Goal: Communication & Community: Answer question/provide support

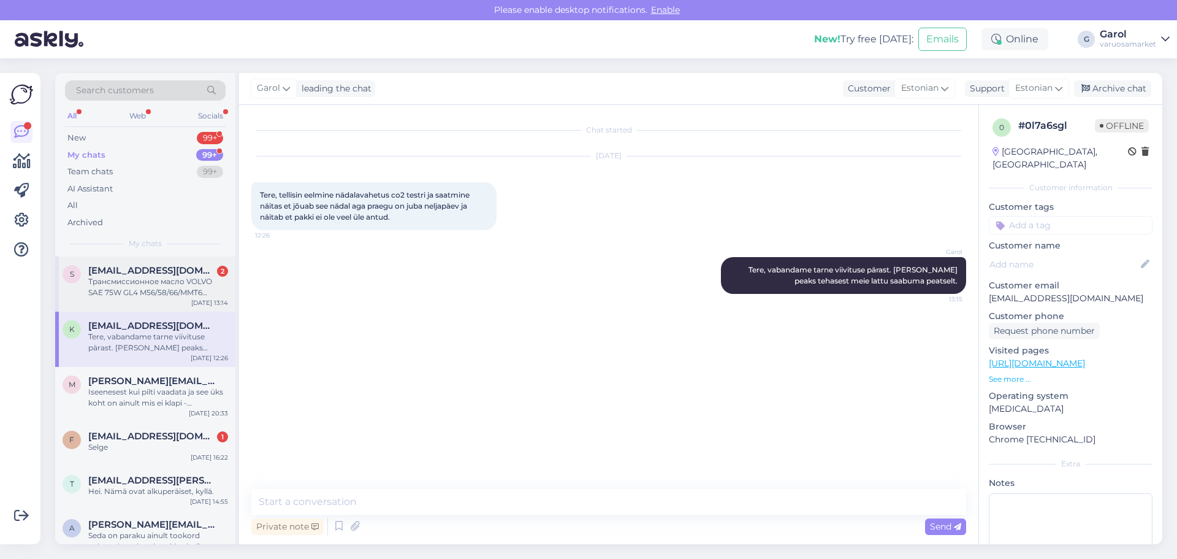
click at [123, 287] on div "Трансмиссионное масло VOLVO SAE 75W GL4 M56/58/66/MMT6 31280772 -это надо масло" at bounding box center [158, 287] width 140 height 22
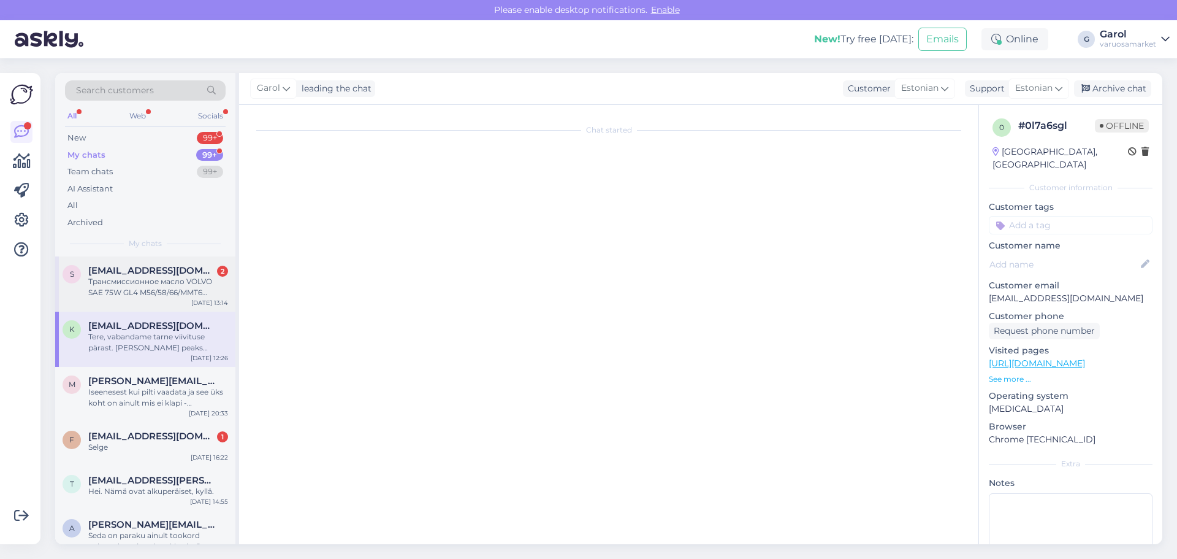
scroll to position [55, 0]
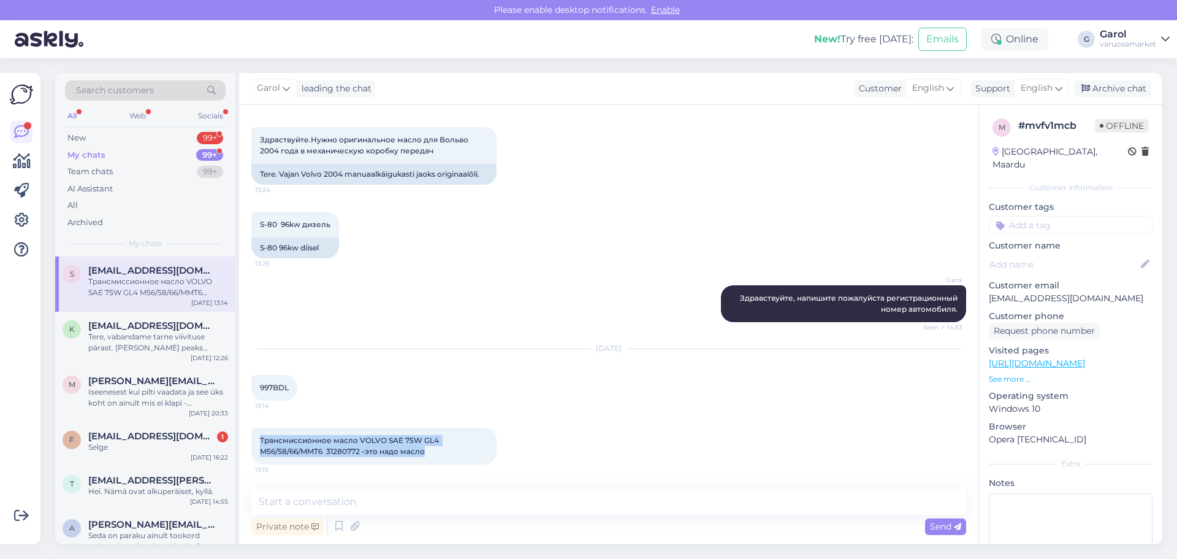
drag, startPoint x: 261, startPoint y: 441, endPoint x: 432, endPoint y: 453, distance: 171.5
click at [432, 453] on div "Трансмиссионное масло VOLVO SAE 75W GL4 M56/58/66/MMT6 31280772 -это надо масло…" at bounding box center [373, 445] width 245 height 37
copy span "Трансмиссионное масло VOLVO SAE 75W GL4 M56/58/66/MMT6 31280772 -это надо масло"
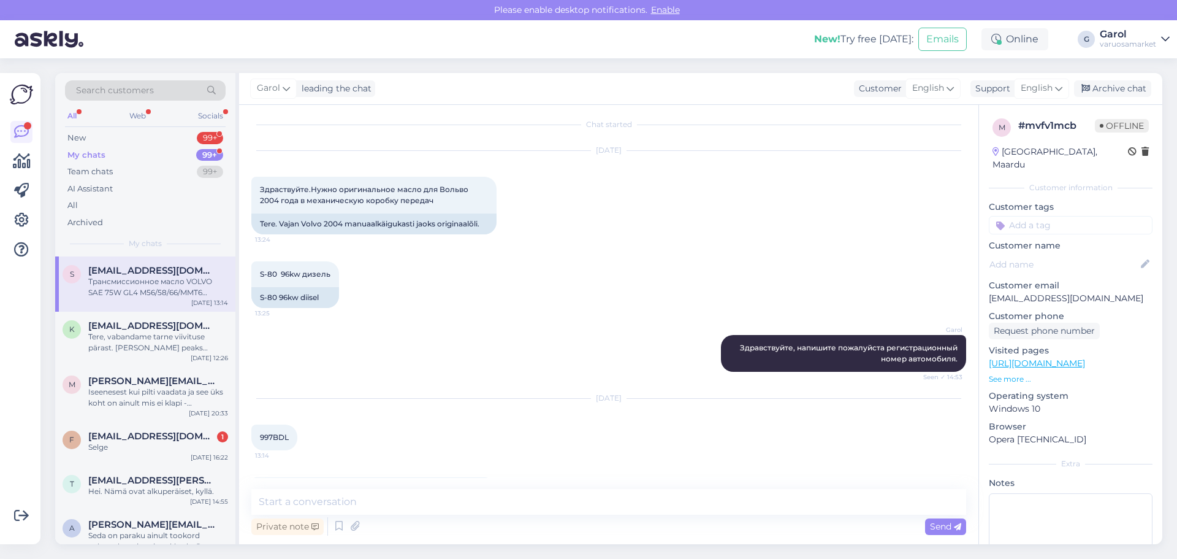
scroll to position [0, 0]
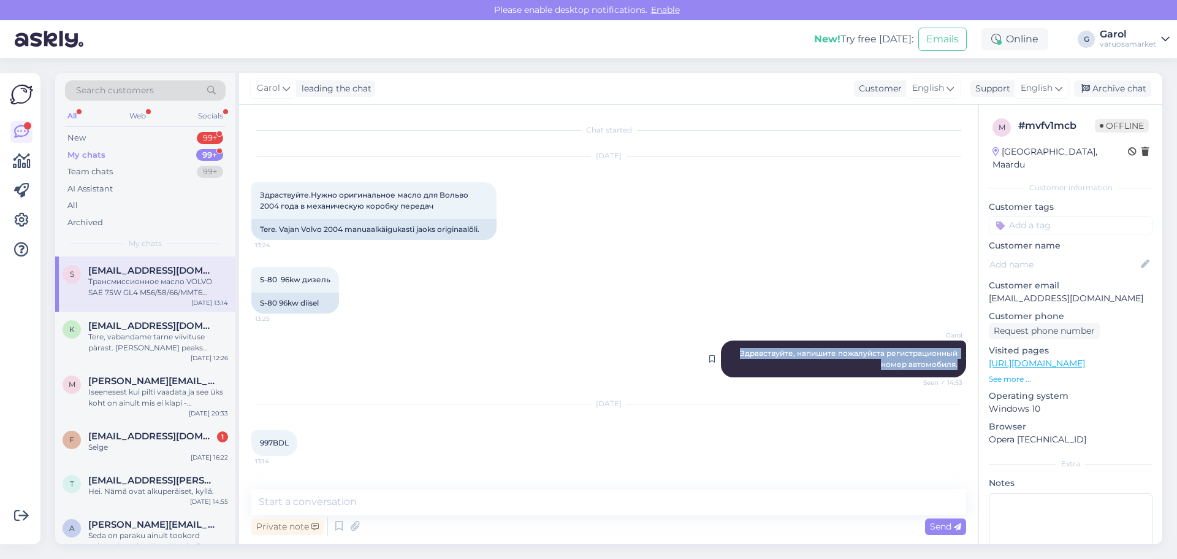
drag, startPoint x: 732, startPoint y: 351, endPoint x: 952, endPoint y: 365, distance: 221.2
click at [952, 365] on div "Garol Здравствуйте, напишите пожалуйста регистрационный номер автомобиля. Seen …" at bounding box center [843, 358] width 245 height 37
copy span "Здравствуйте, напишите пожалуйста регистрационный номер автомобиля."
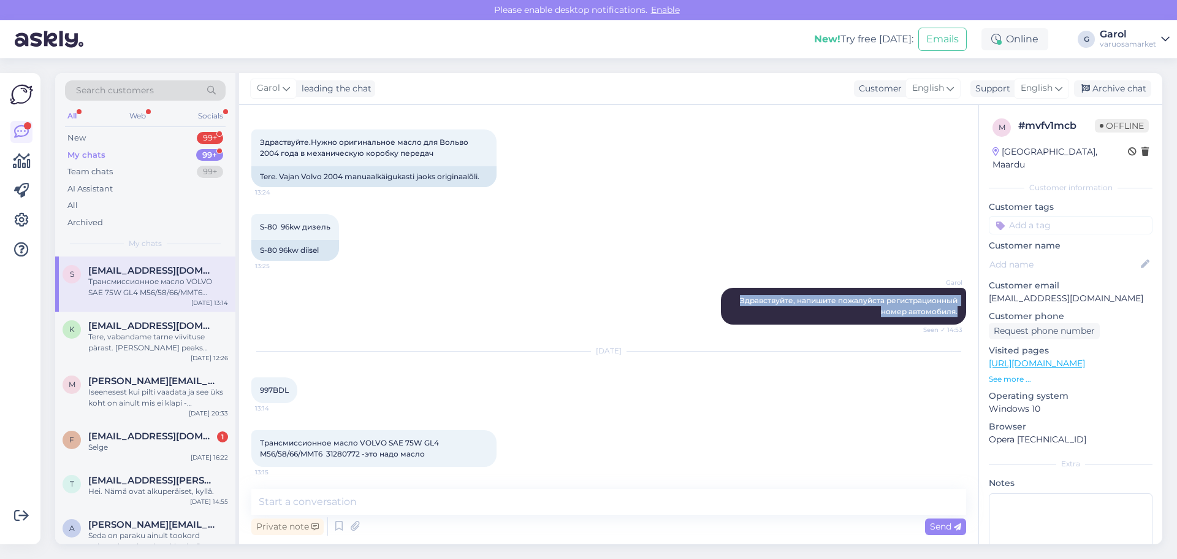
scroll to position [55, 0]
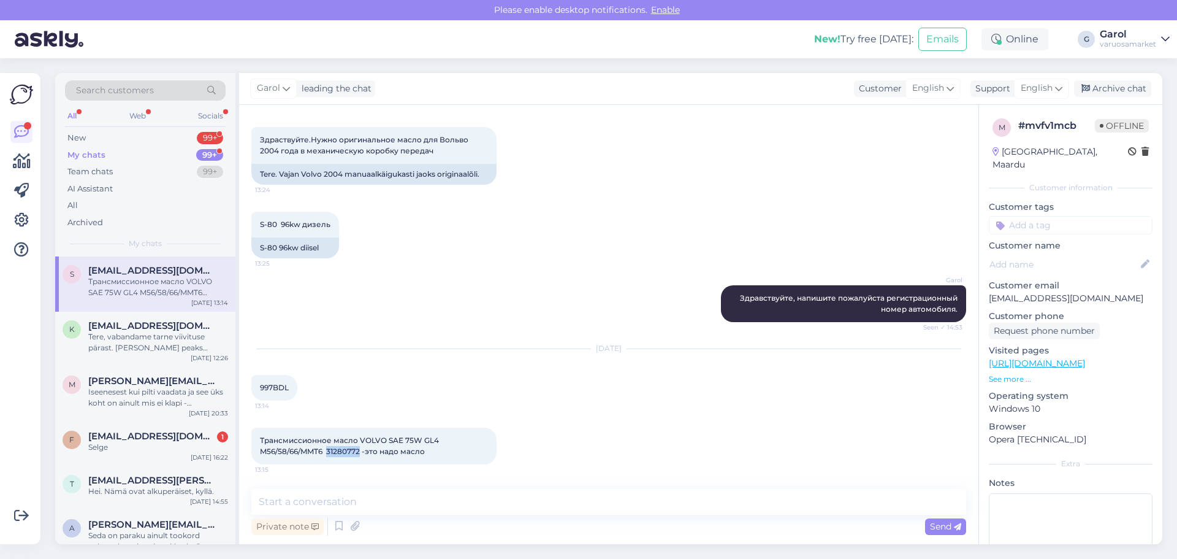
drag, startPoint x: 329, startPoint y: 453, endPoint x: 362, endPoint y: 449, distance: 33.9
click at [362, 449] on span "Трансмиссионное масло VOLVO SAE 75W GL4 M56/58/66/MMT6 31280772 -это надо масло" at bounding box center [350, 445] width 181 height 20
copy span "31280772"
click at [402, 453] on span "Трансмиссионное масло VOLVO SAE 75W GL4 M56/58/66/MMT6 31280772 -это надо масло" at bounding box center [350, 445] width 181 height 20
click at [334, 451] on span "Трансмиссионное масло VOLVO SAE 75W GL4 M56/58/66/MMT6 31280772 -это надо масло" at bounding box center [350, 445] width 181 height 20
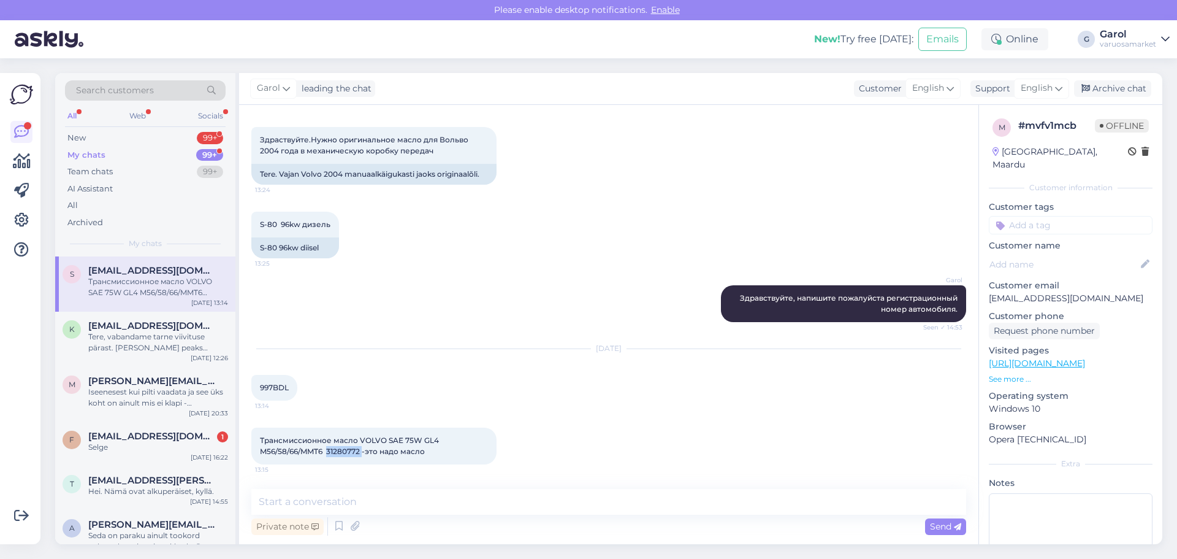
click at [334, 451] on span "Трансмиссионное масло VOLVO SAE 75W GL4 M56/58/66/MMT6 31280772 -это надо масло" at bounding box center [350, 445] width 181 height 20
copy span "31280772"
click at [274, 389] on span "997BDL" at bounding box center [274, 387] width 29 height 9
click at [274, 388] on span "997BDL" at bounding box center [274, 387] width 29 height 9
copy div "997BDL 13:14"
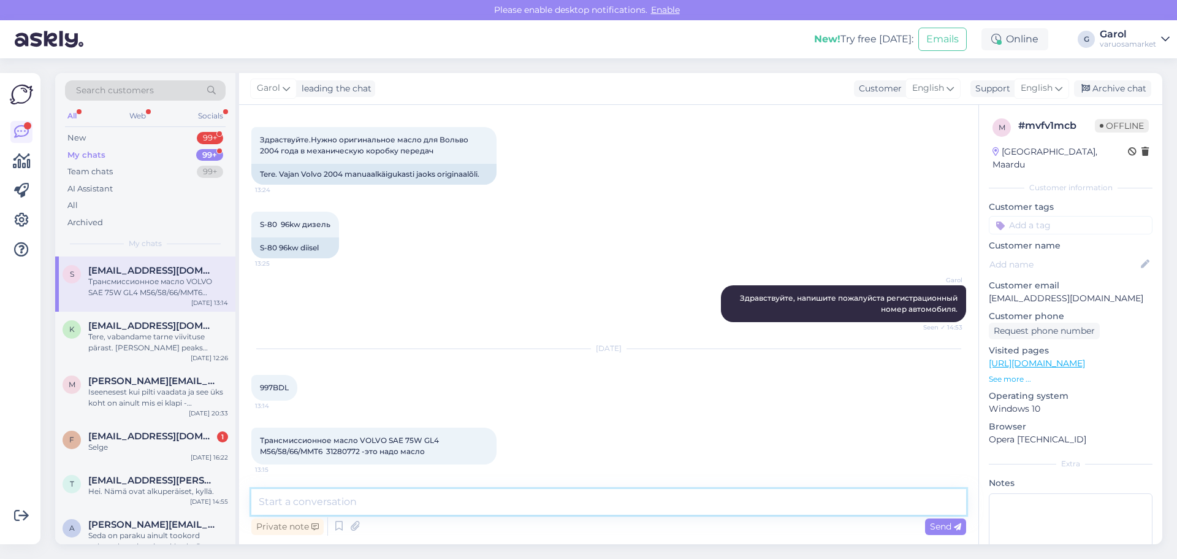
click at [499, 507] on textarea at bounding box center [608, 502] width 715 height 26
click at [561, 505] on textarea at bounding box center [608, 502] width 715 height 26
paste textarea "Масло данной спецификации у нас есть на складе. [URL][DOMAIN_NAME]"
type textarea "Масло данной спецификации у нас есть на складе. [URL][DOMAIN_NAME]"
